Goal: Connect with others: Establish contact or relationships with other users

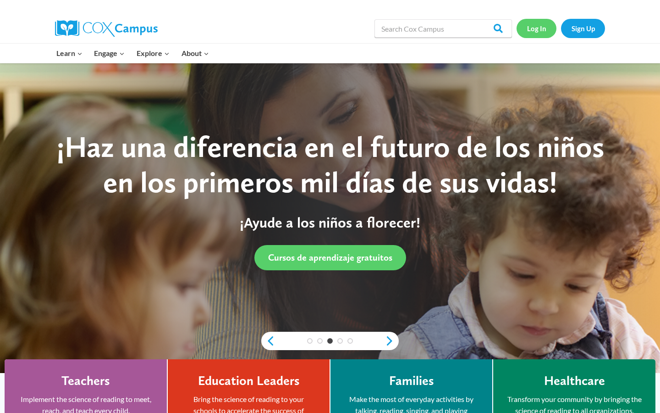
click at [542, 27] on link "Log In" at bounding box center [537, 28] width 40 height 19
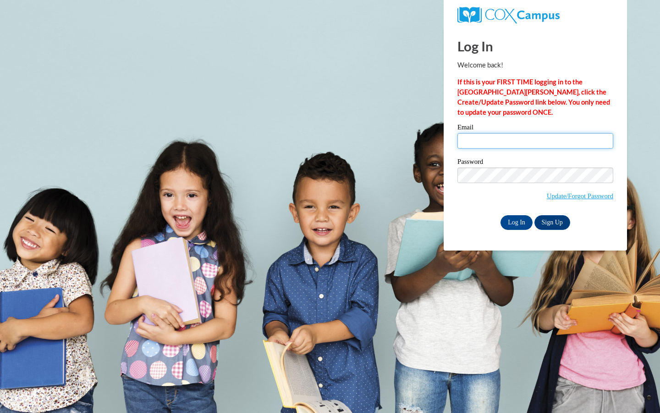
click at [512, 134] on input "Email" at bounding box center [536, 141] width 156 height 16
type input "[EMAIL_ADDRESS][DOMAIN_NAME]"
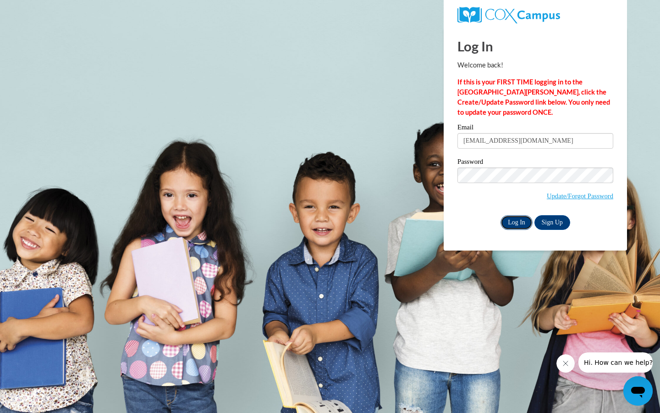
click at [511, 228] on input "Log In" at bounding box center [517, 222] width 32 height 15
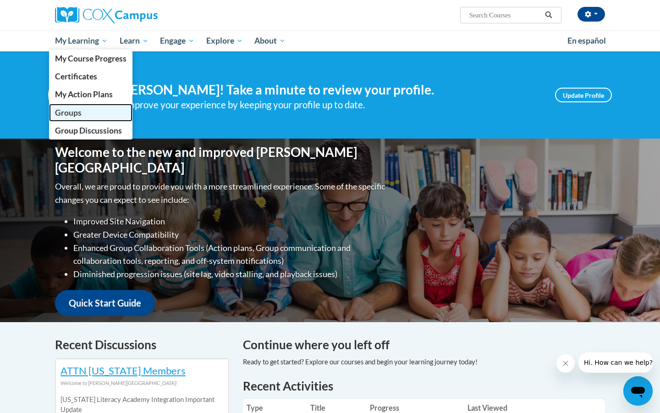
click at [73, 111] on span "Groups" at bounding box center [68, 113] width 27 height 10
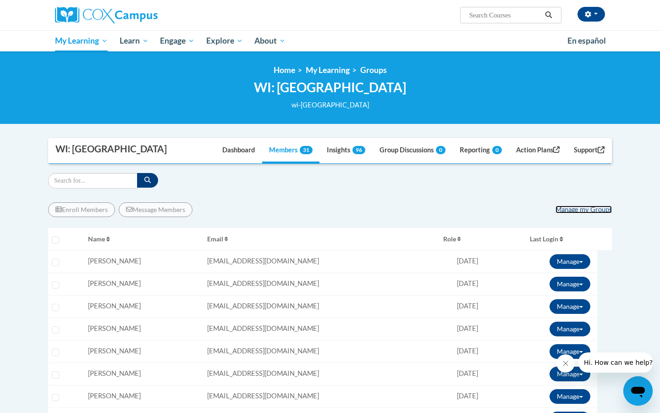
click at [576, 210] on link "Manage my Groups" at bounding box center [584, 209] width 56 height 8
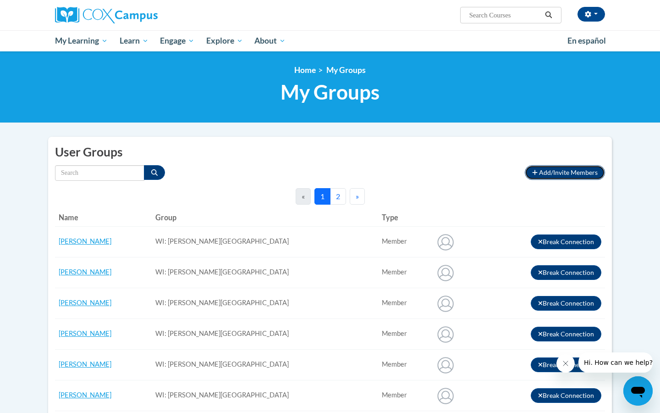
click at [551, 174] on span "Add/Invite Members" at bounding box center [568, 172] width 59 height 8
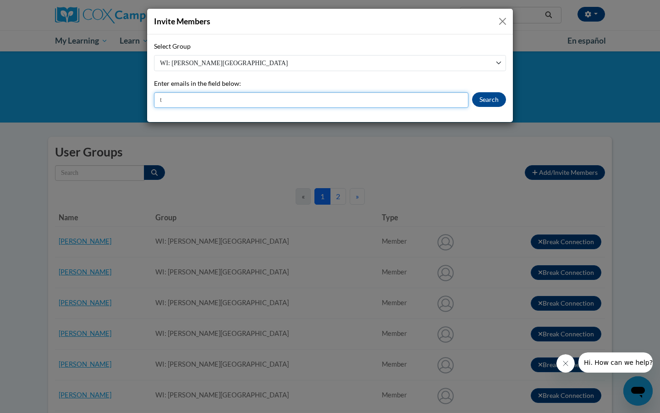
type input "[EMAIL_ADDRESS][DOMAIN_NAME]"
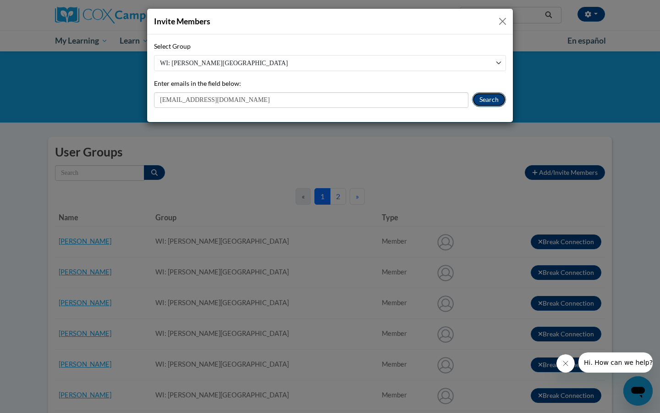
click at [485, 98] on button "Search" at bounding box center [489, 99] width 34 height 15
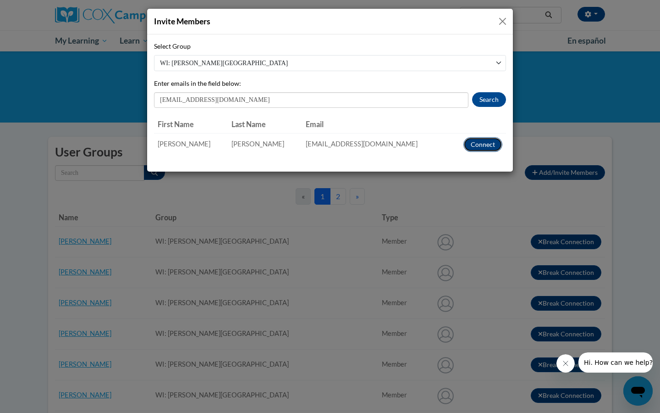
click at [483, 144] on button "Connect" at bounding box center [483, 144] width 39 height 15
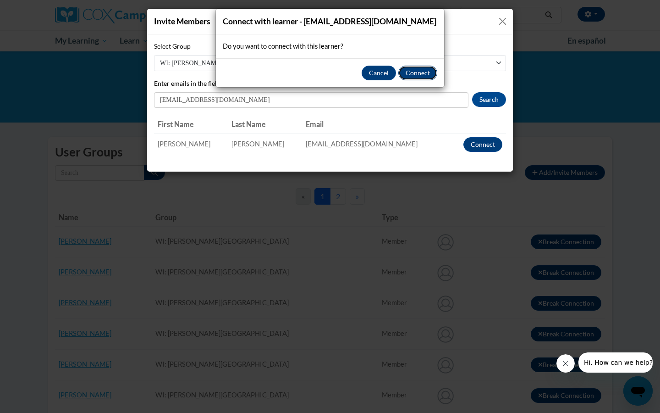
click at [419, 80] on button "Connect" at bounding box center [417, 73] width 39 height 15
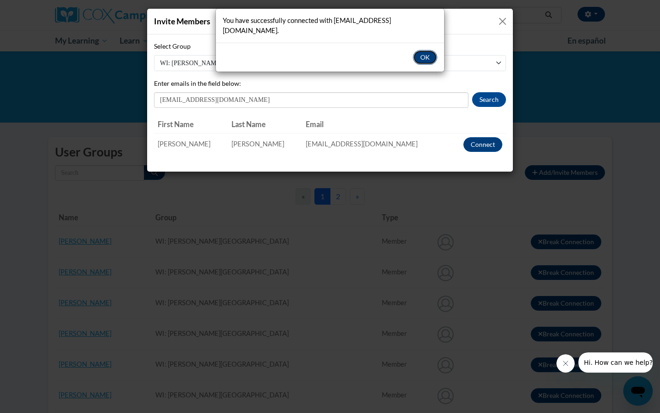
click at [421, 50] on button "OK" at bounding box center [425, 57] width 24 height 15
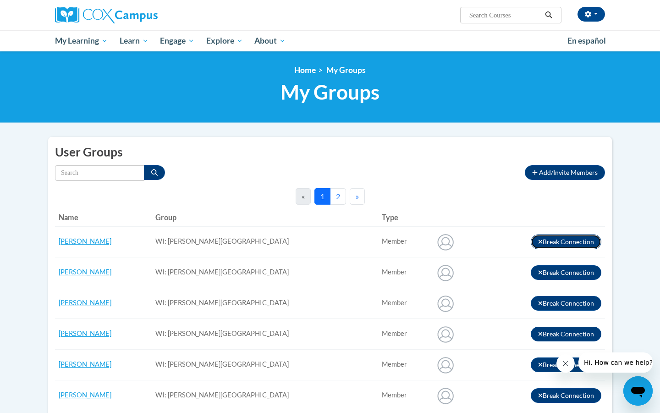
click at [544, 247] on button "Break Connection" at bounding box center [566, 241] width 71 height 15
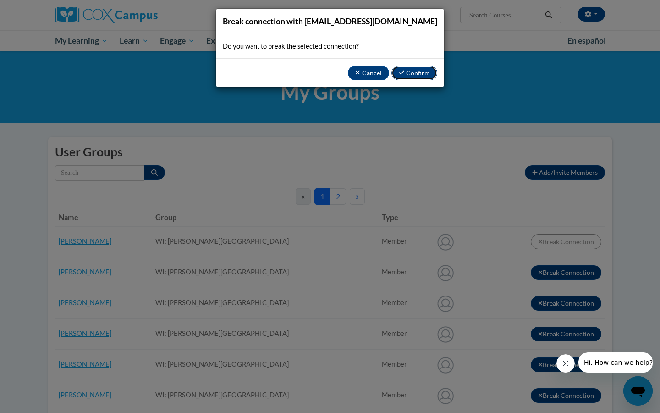
click at [408, 73] on button "Confirm" at bounding box center [415, 73] width 46 height 15
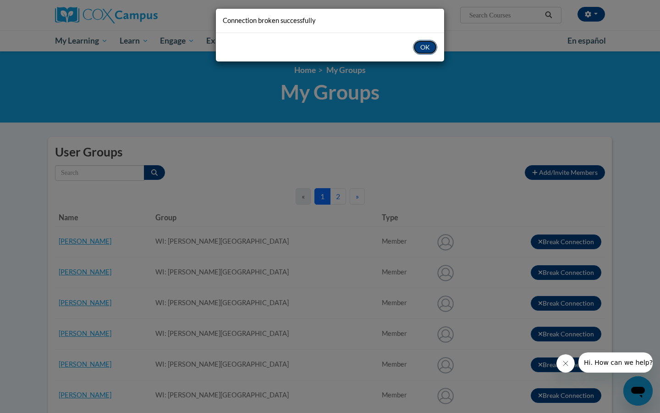
click at [426, 46] on button "OK" at bounding box center [425, 47] width 24 height 15
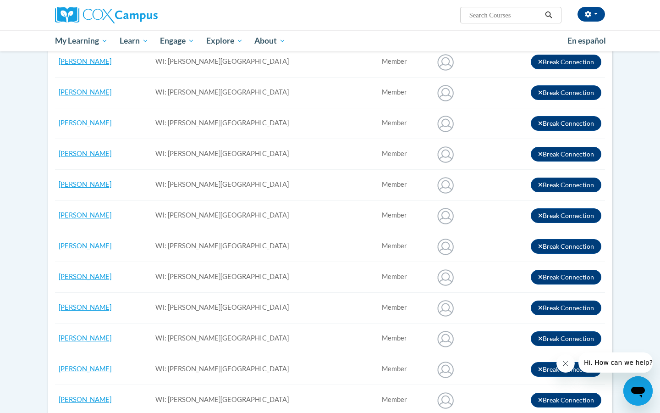
scroll to position [344, 0]
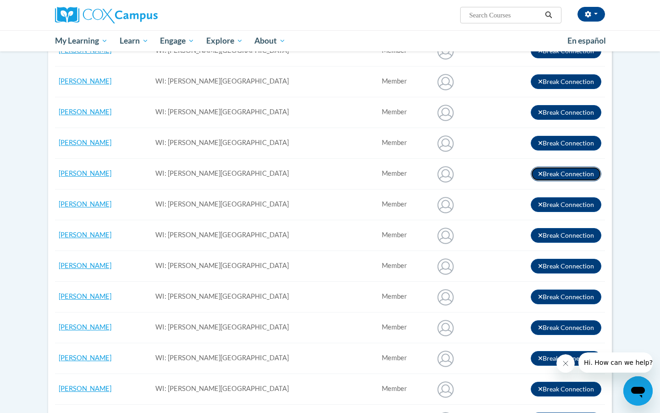
click at [574, 177] on button "Break Connection" at bounding box center [566, 173] width 71 height 15
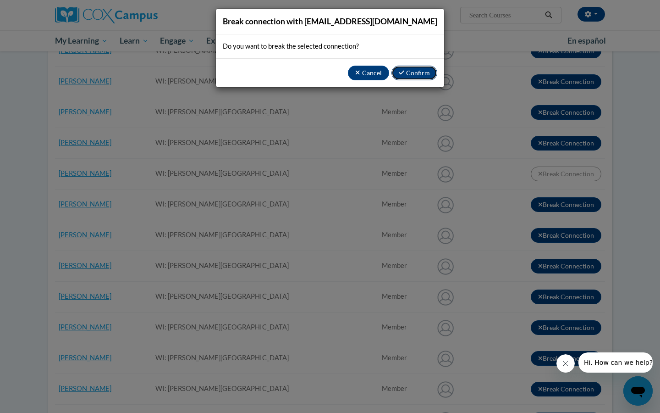
click at [414, 76] on button "Confirm" at bounding box center [415, 73] width 46 height 15
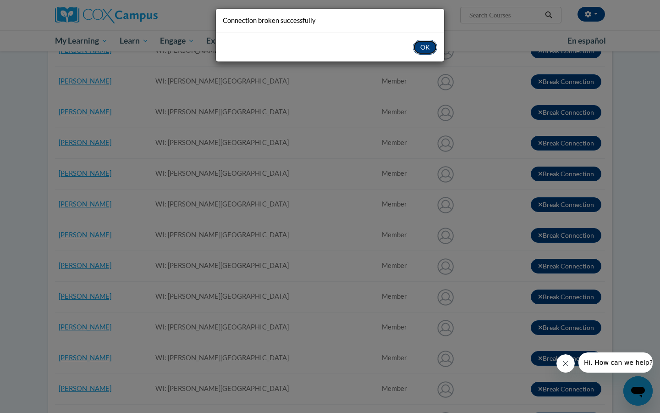
click at [424, 51] on button "OK" at bounding box center [425, 47] width 24 height 15
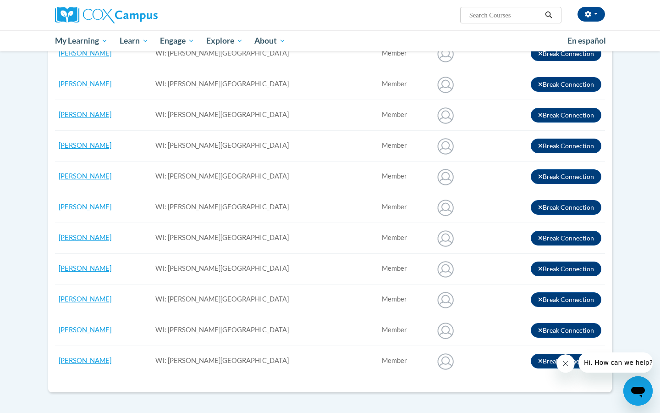
scroll to position [619, 0]
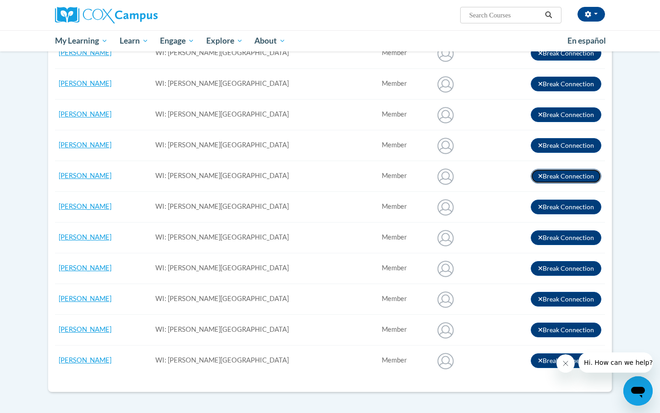
click at [549, 174] on button "Break Connection" at bounding box center [566, 176] width 71 height 15
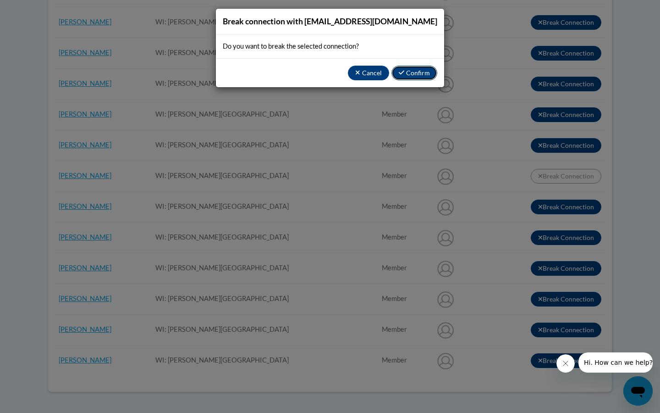
click at [416, 72] on button "Confirm" at bounding box center [415, 73] width 46 height 15
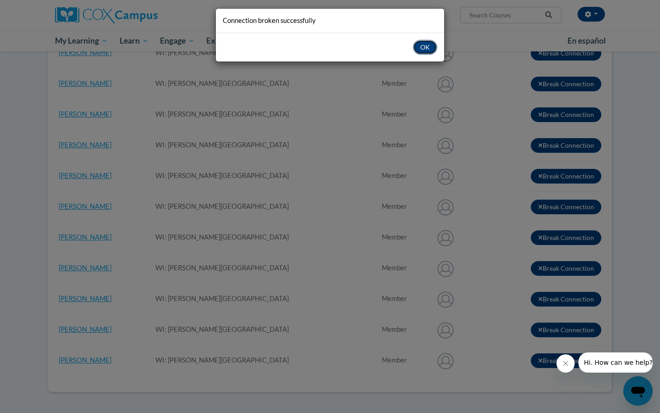
click at [428, 49] on button "OK" at bounding box center [425, 47] width 24 height 15
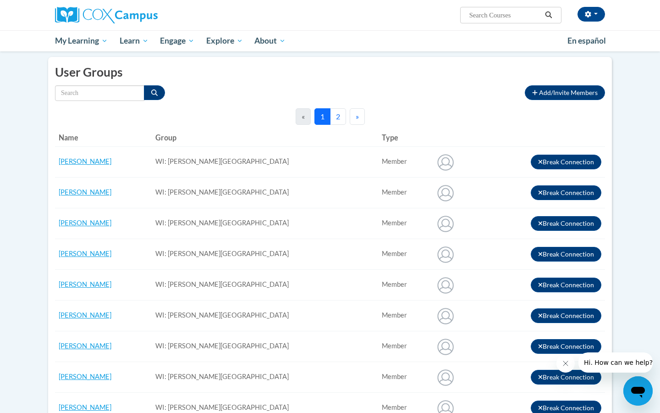
scroll to position [0, 0]
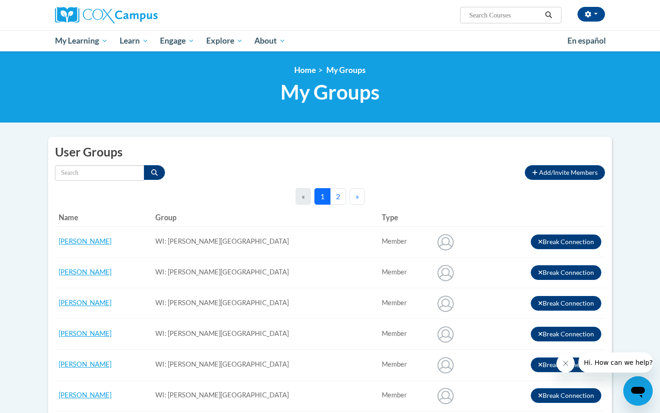
click at [335, 199] on button "2" at bounding box center [338, 196] width 16 height 17
